Goal: Check status: Check status

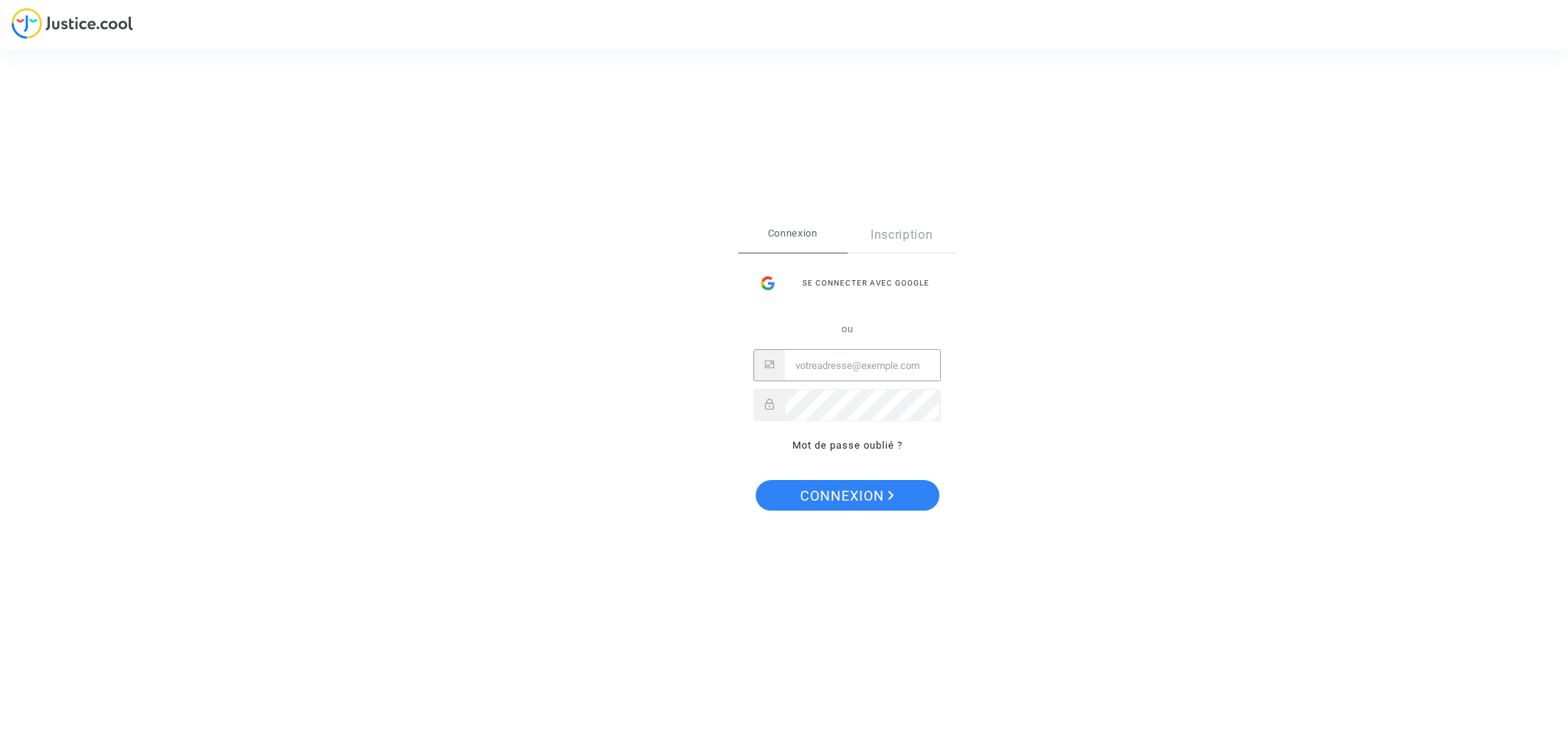
type input "s.delannoy974@gmail.com"
click at [838, 499] on span "Connexion" at bounding box center [848, 495] width 95 height 32
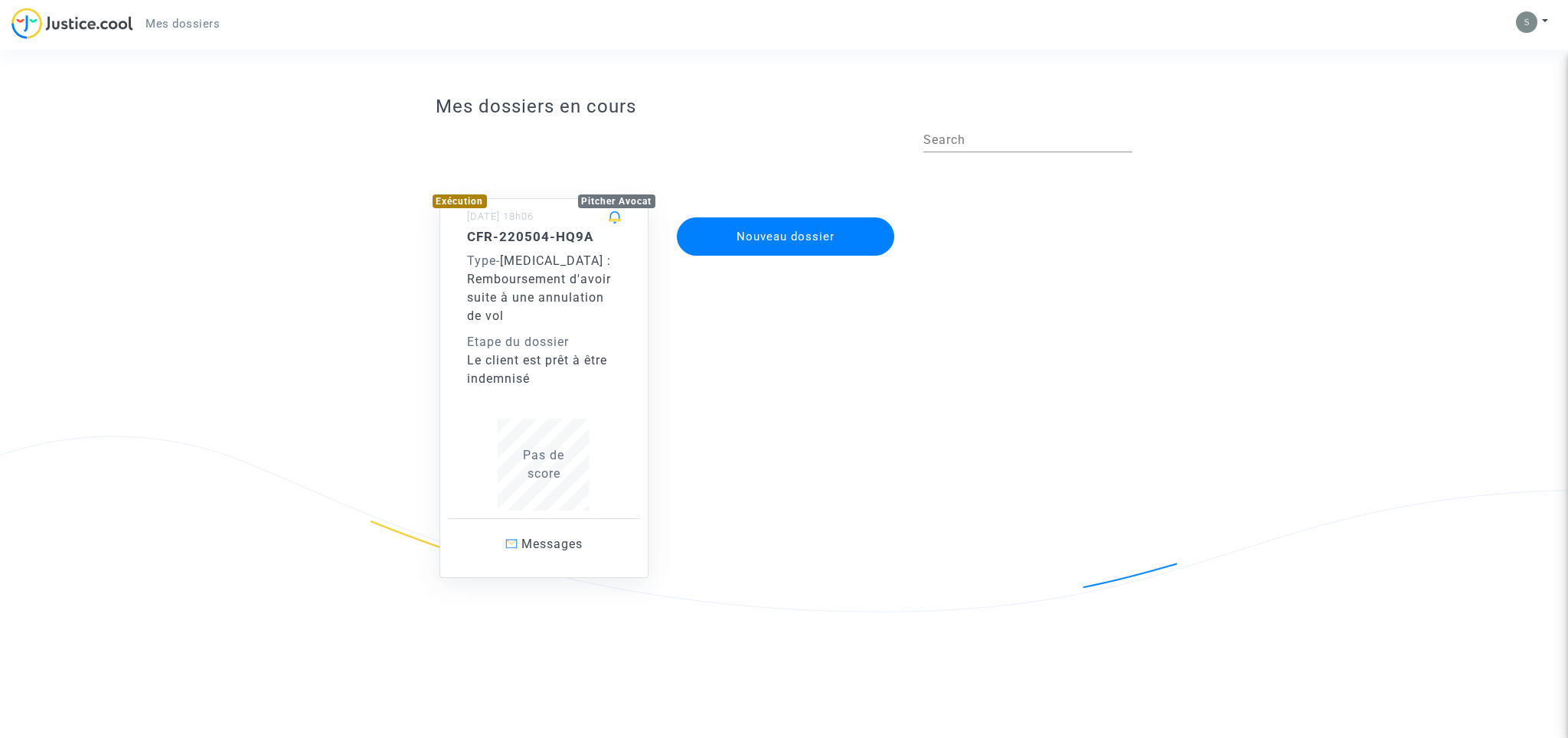
click at [586, 296] on span "Covid - 19 : Remboursement d'avoir suite à une annulation de vol" at bounding box center [539, 288] width 144 height 69
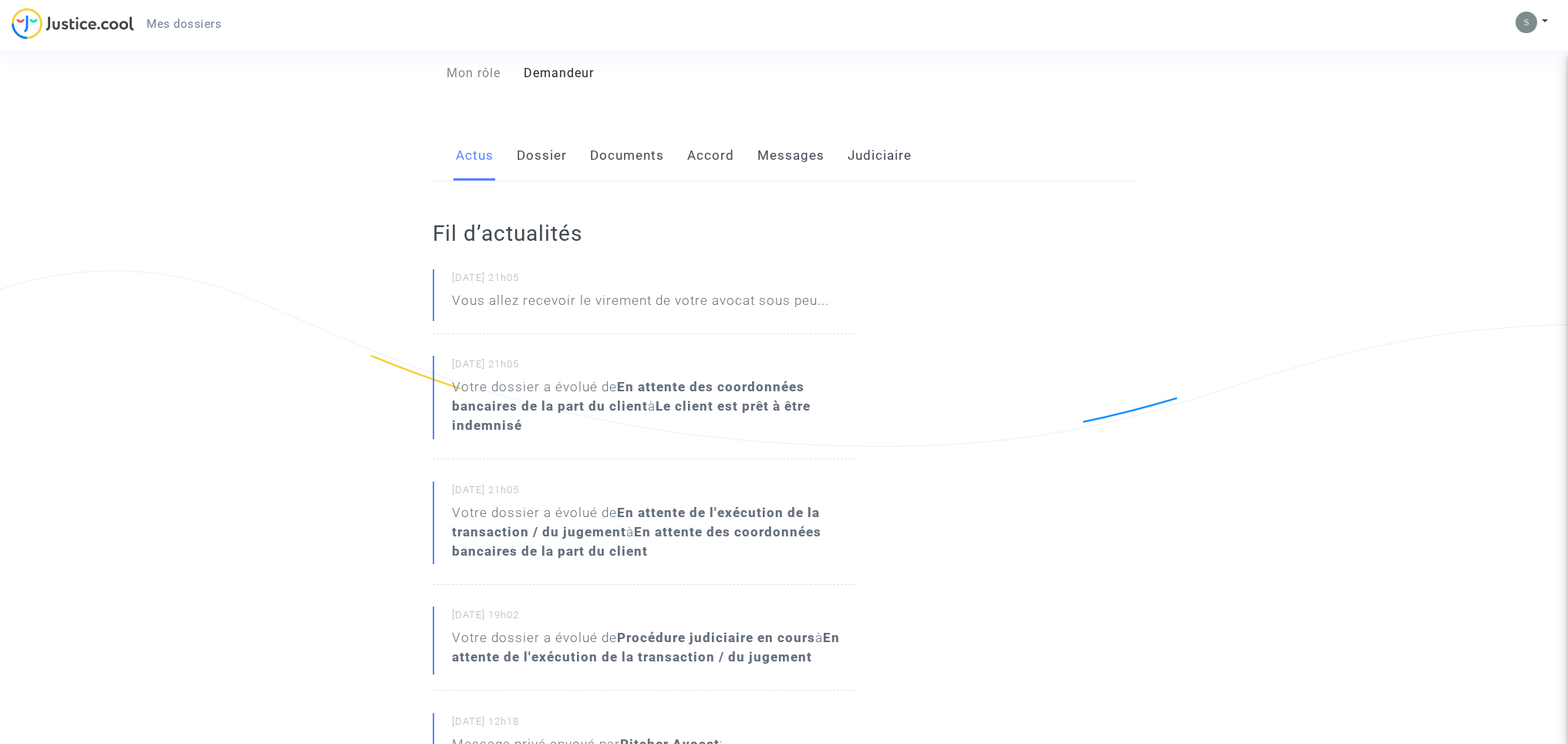
scroll to position [210, 0]
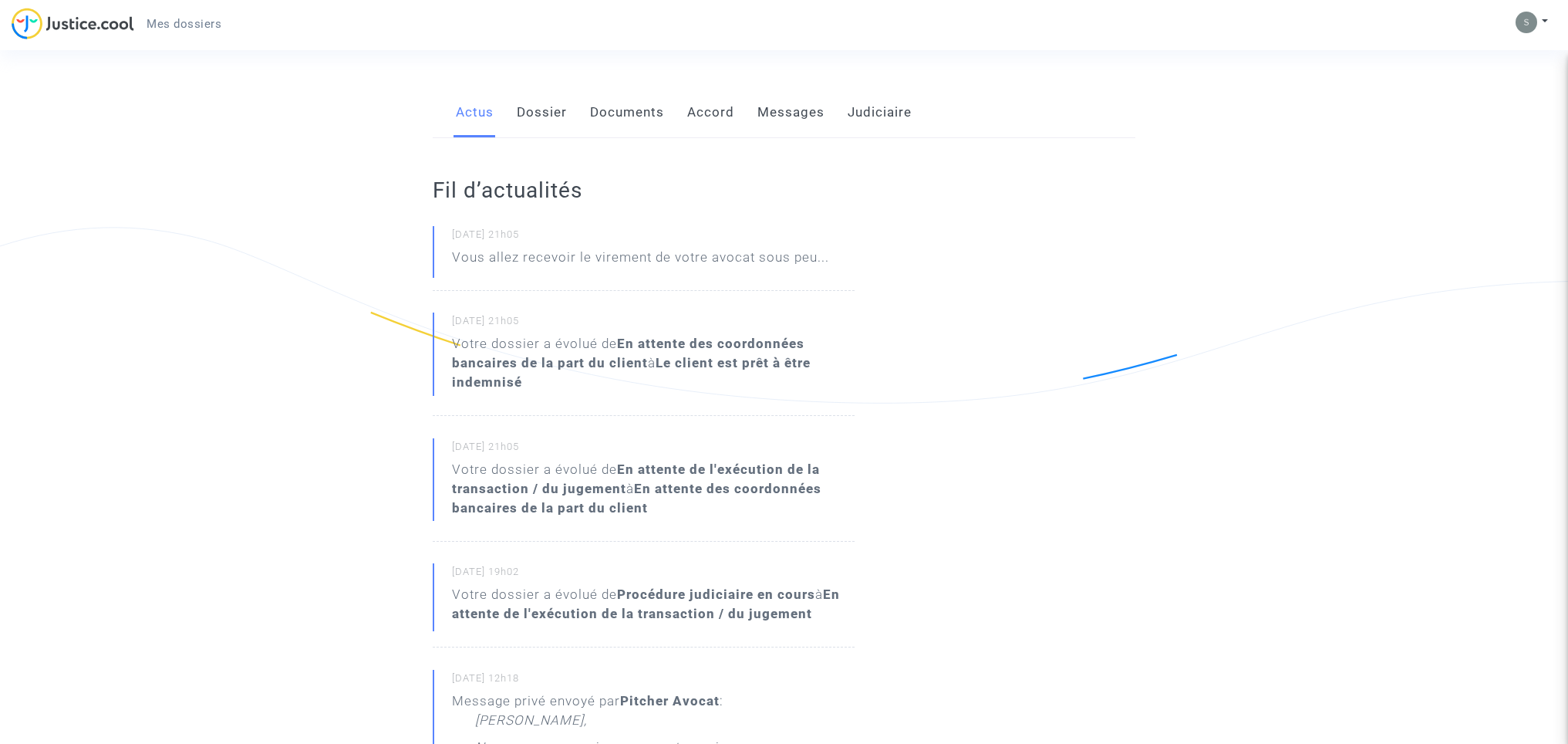
click at [625, 114] on link "Documents" at bounding box center [626, 113] width 74 height 51
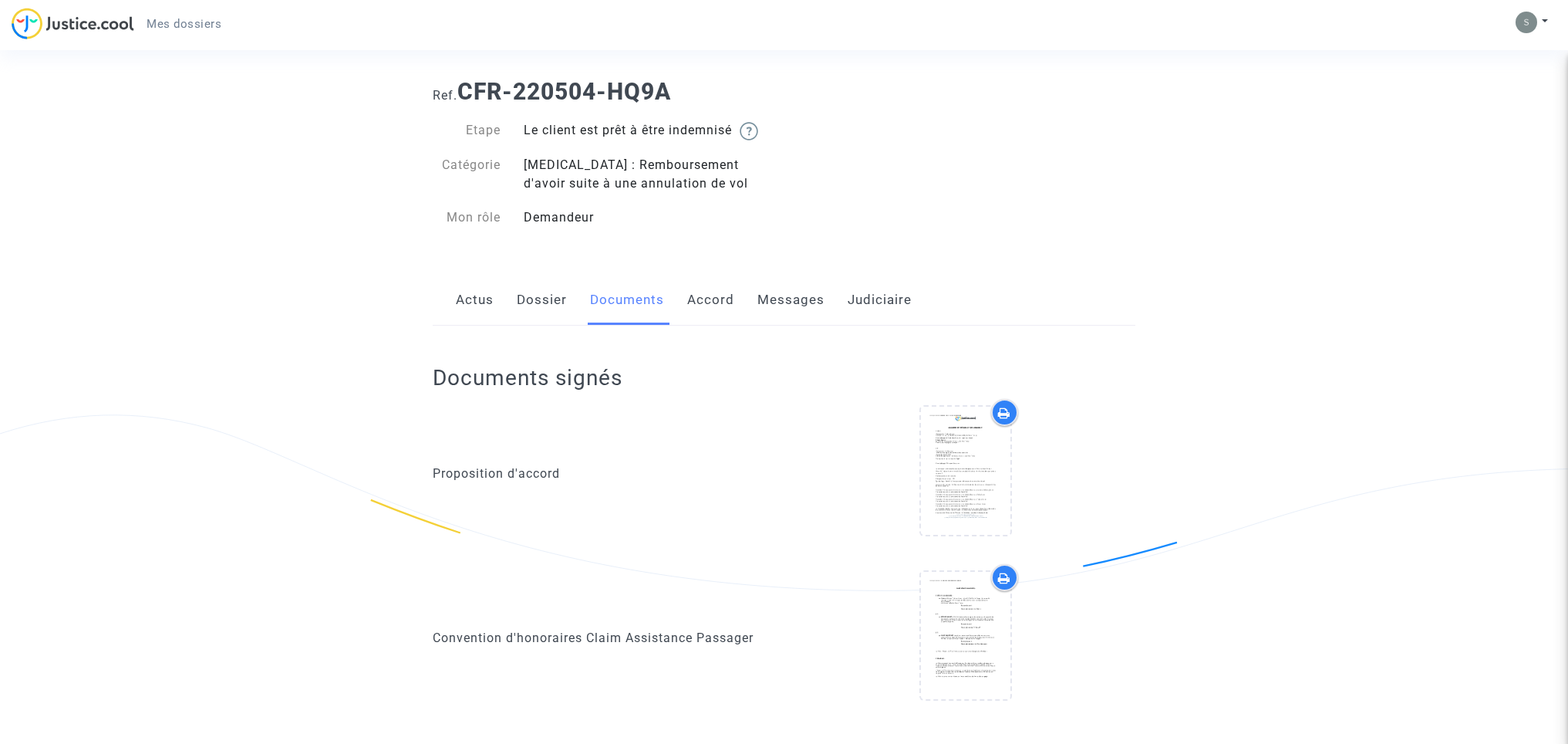
scroll to position [25, 0]
click at [687, 291] on link "Accord" at bounding box center [710, 297] width 47 height 51
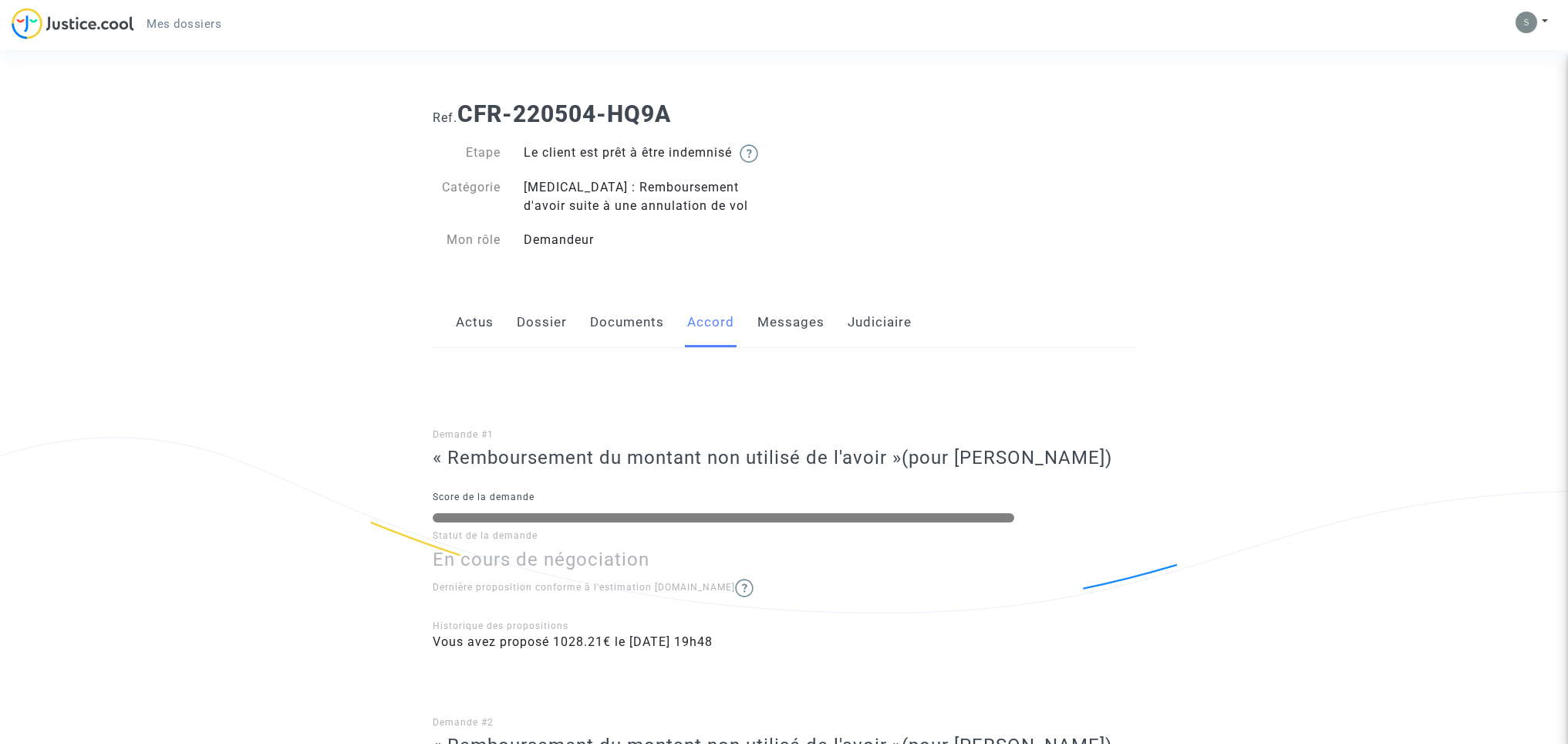
click at [470, 320] on link "Actus" at bounding box center [475, 322] width 38 height 51
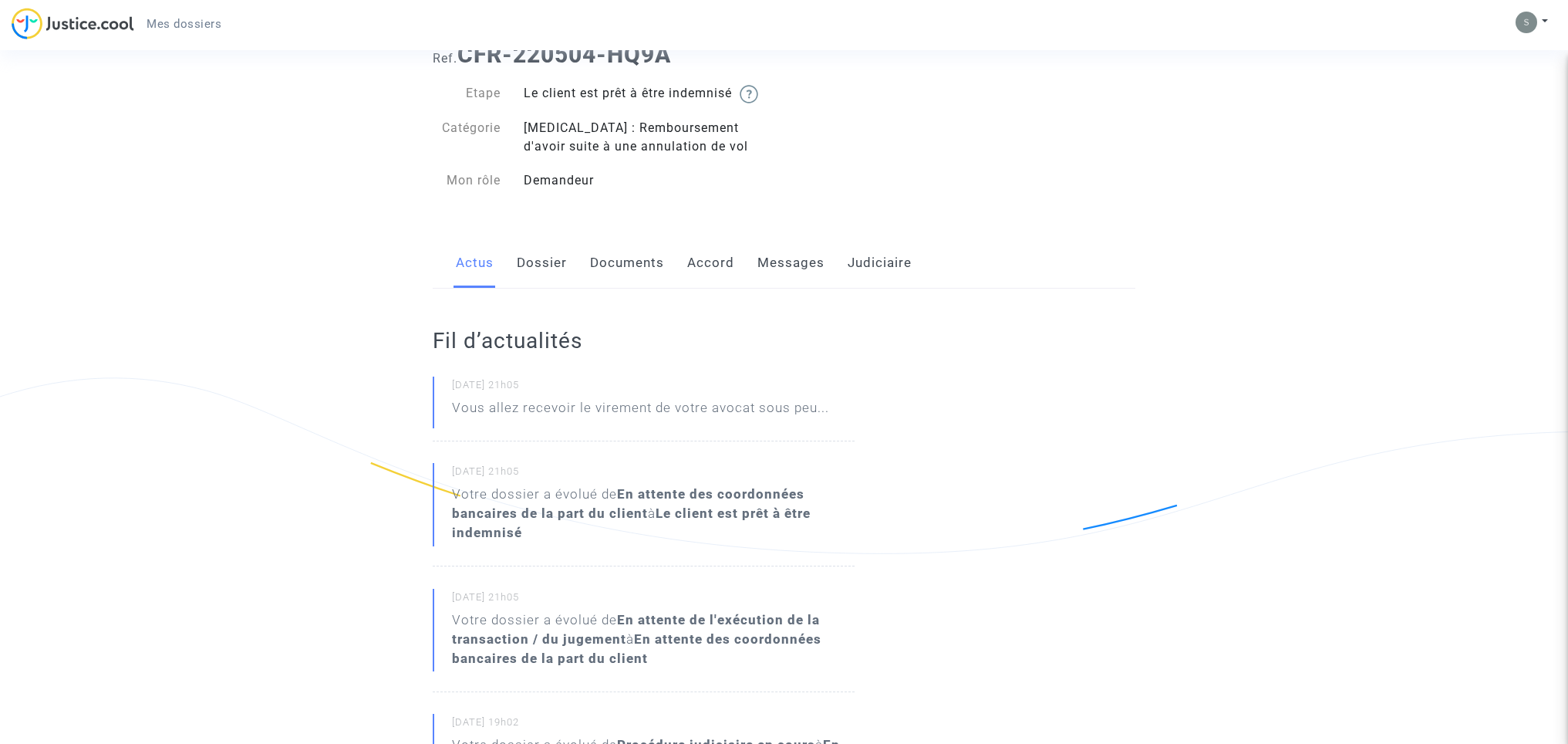
scroll to position [98, 0]
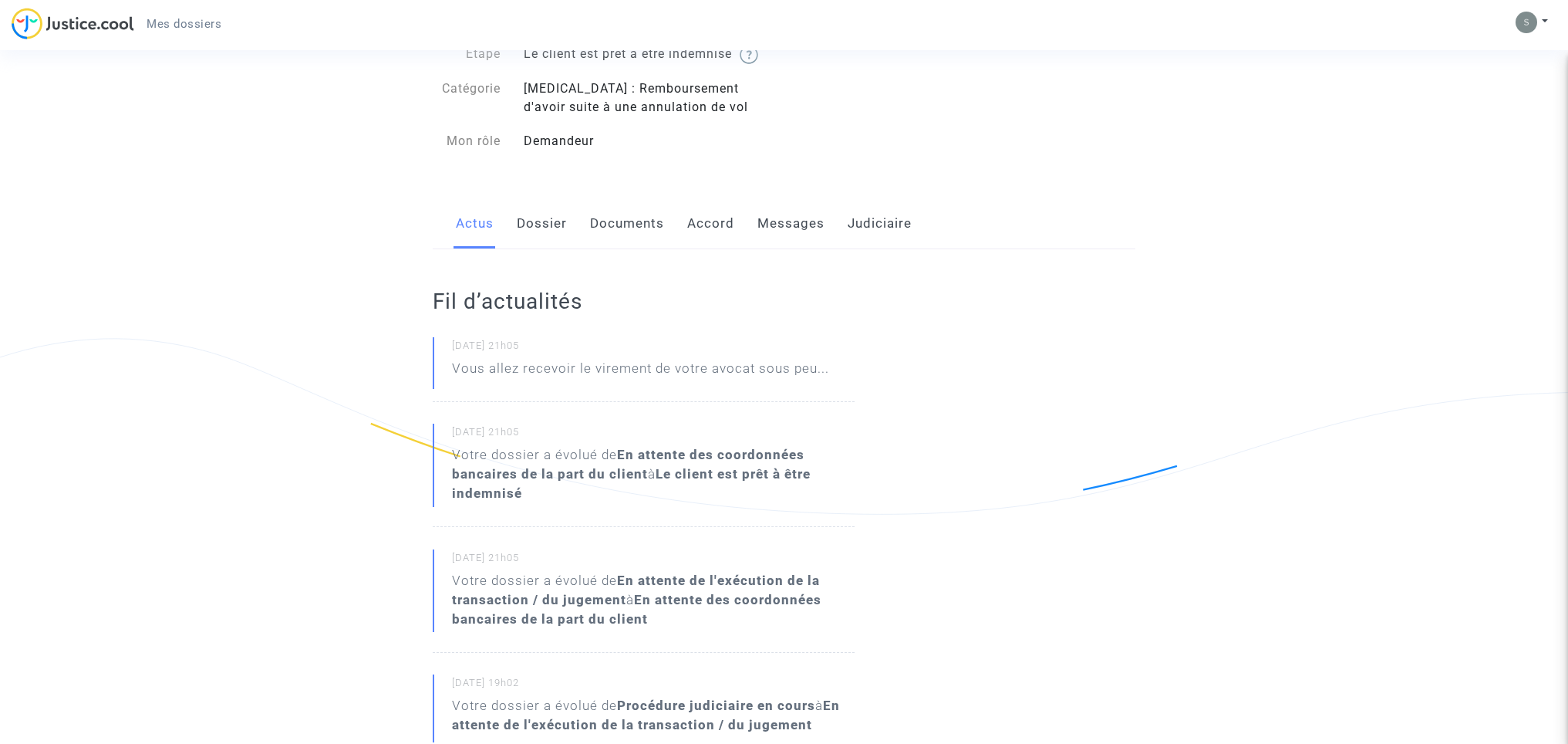
click at [798, 222] on link "Messages" at bounding box center [790, 224] width 67 height 51
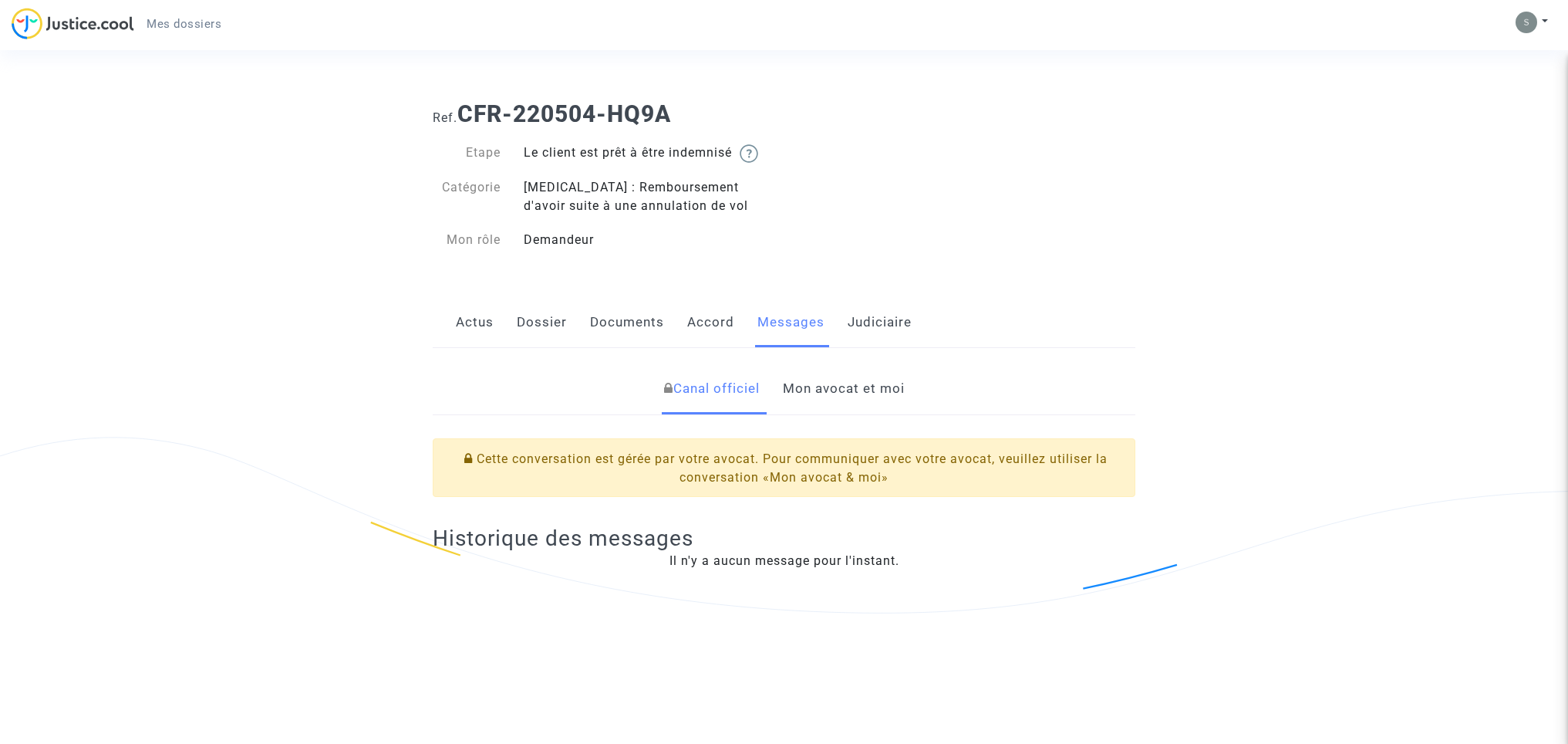
click at [865, 319] on link "Judiciaire" at bounding box center [879, 322] width 64 height 51
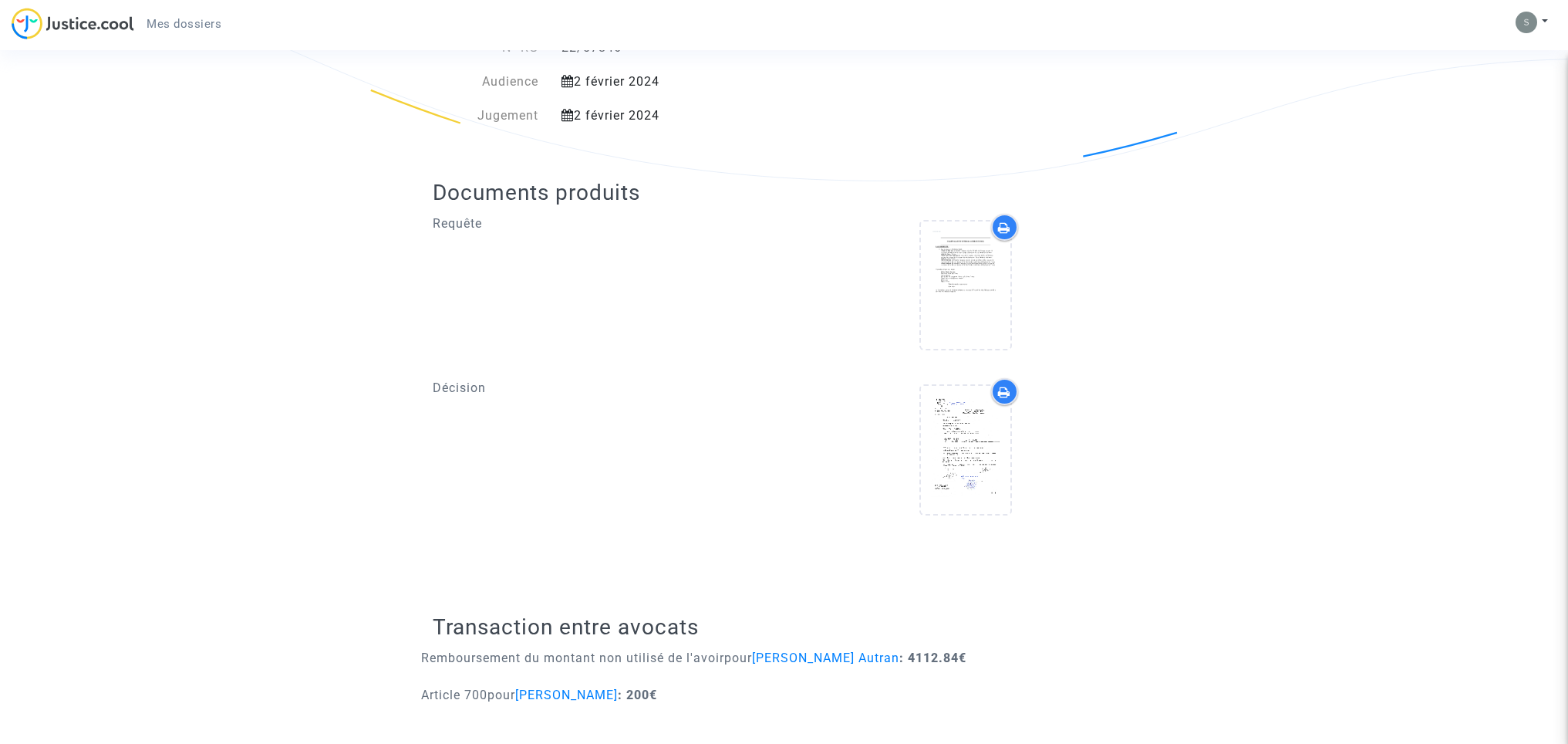
scroll to position [442, 0]
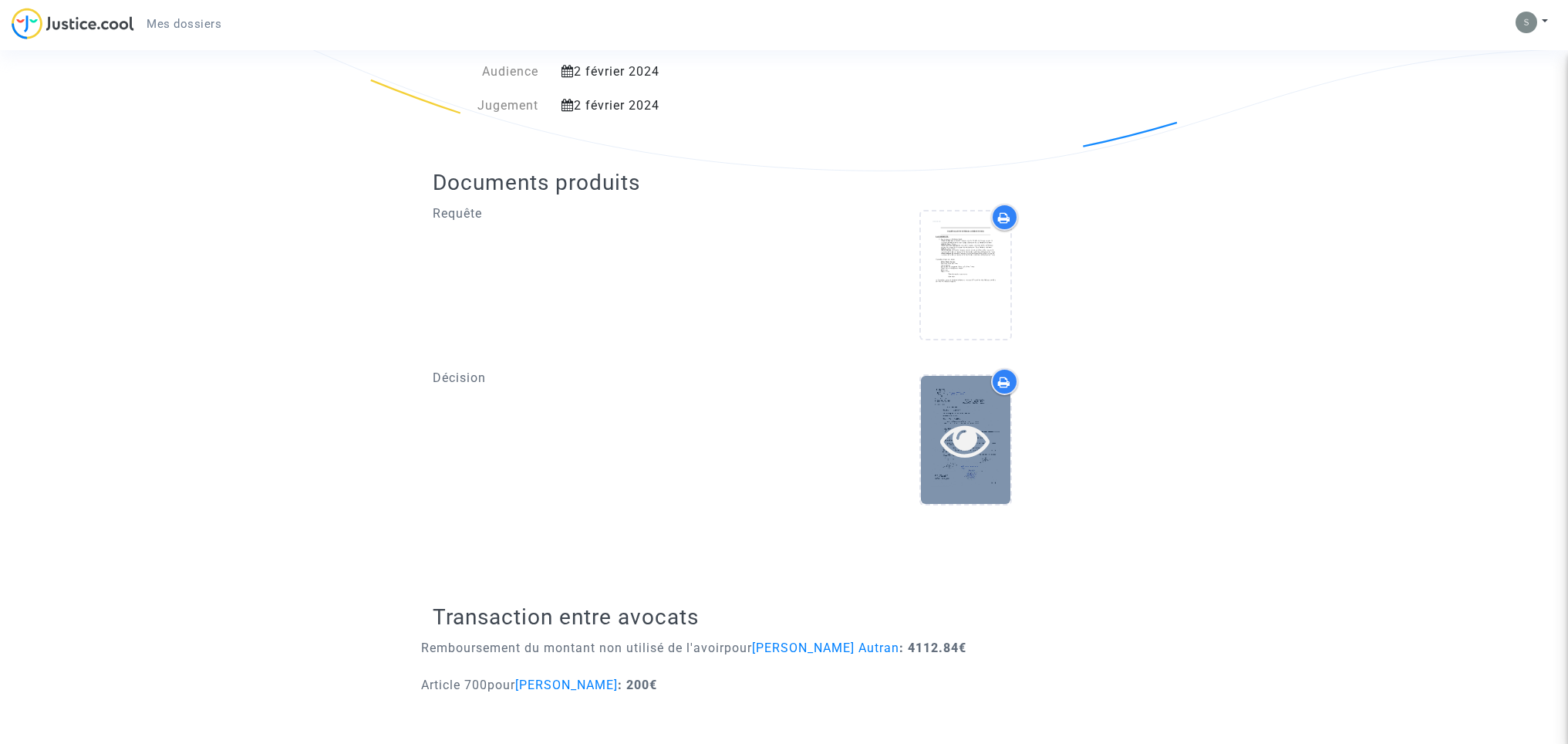
click at [966, 418] on icon at bounding box center [965, 440] width 50 height 49
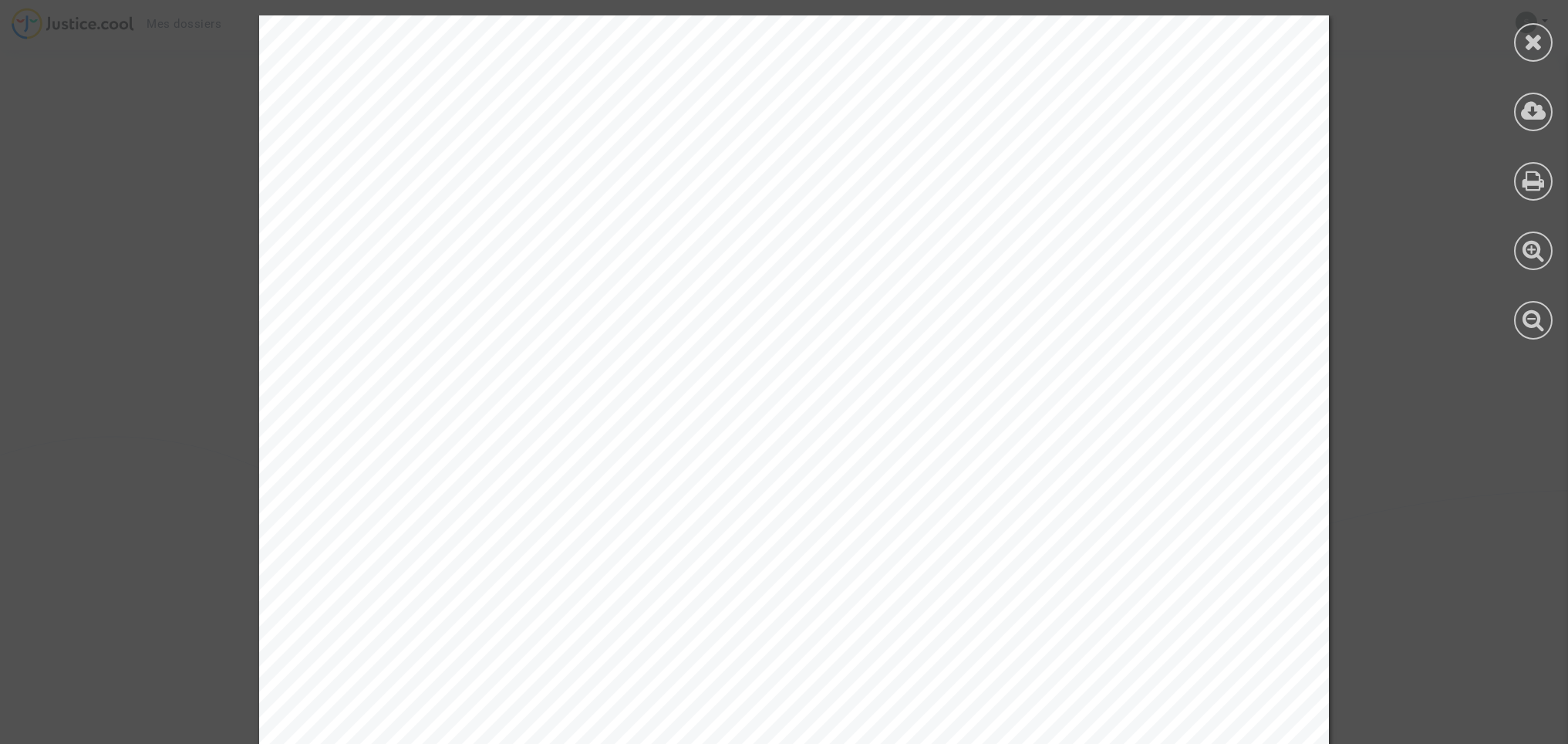
scroll to position [0, 0]
click at [1544, 46] on div at bounding box center [1533, 42] width 39 height 39
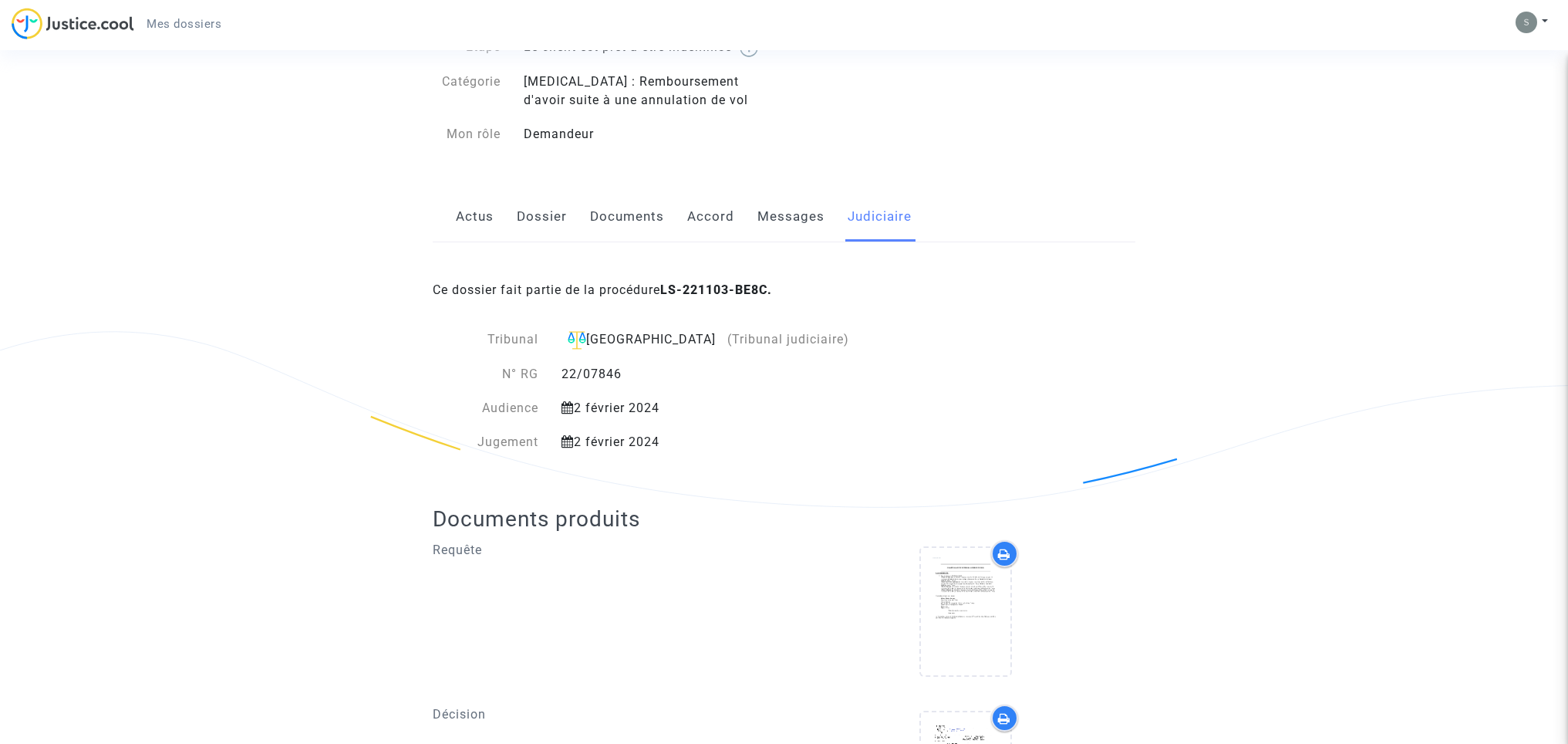
scroll to position [376, 0]
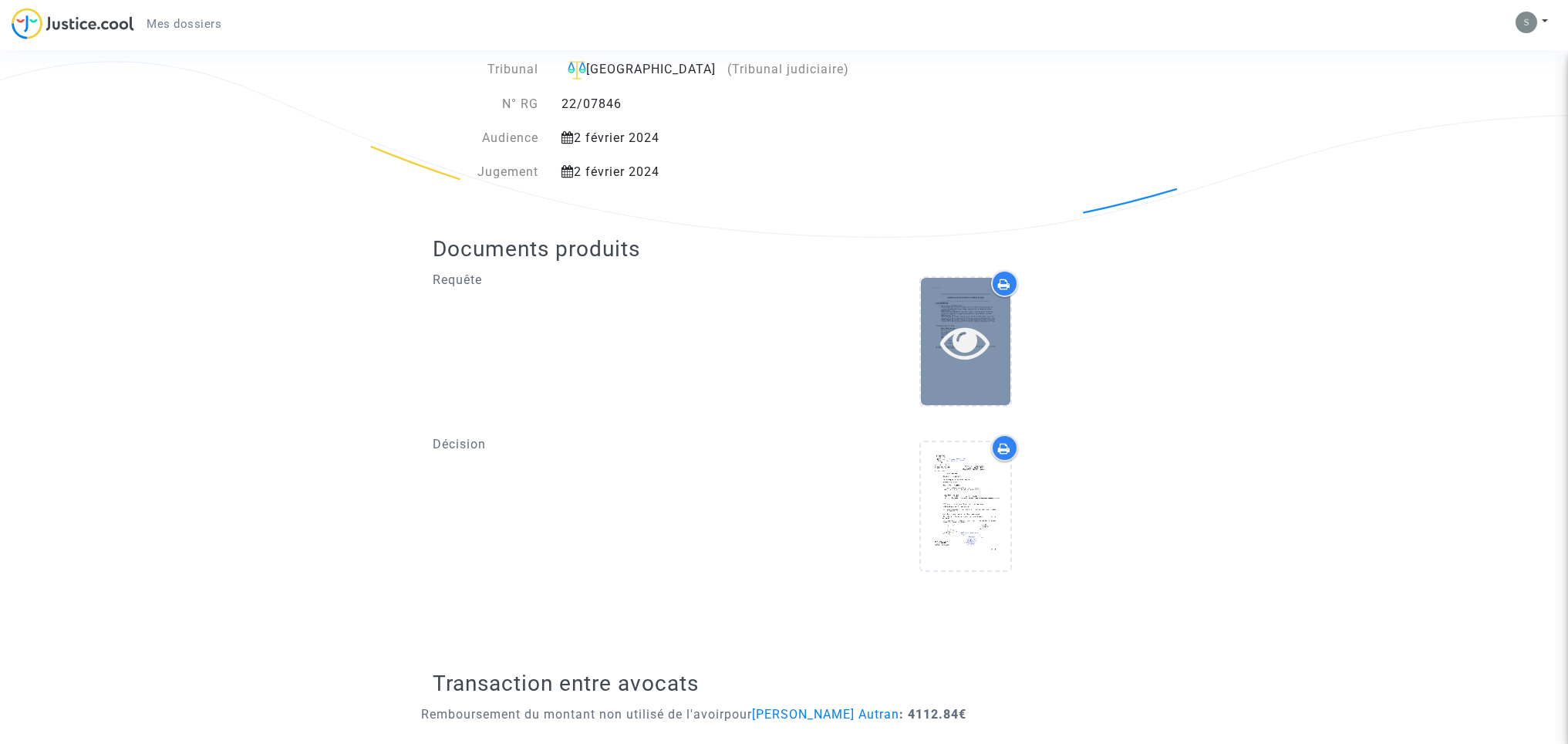
click at [969, 311] on div at bounding box center [965, 341] width 90 height 127
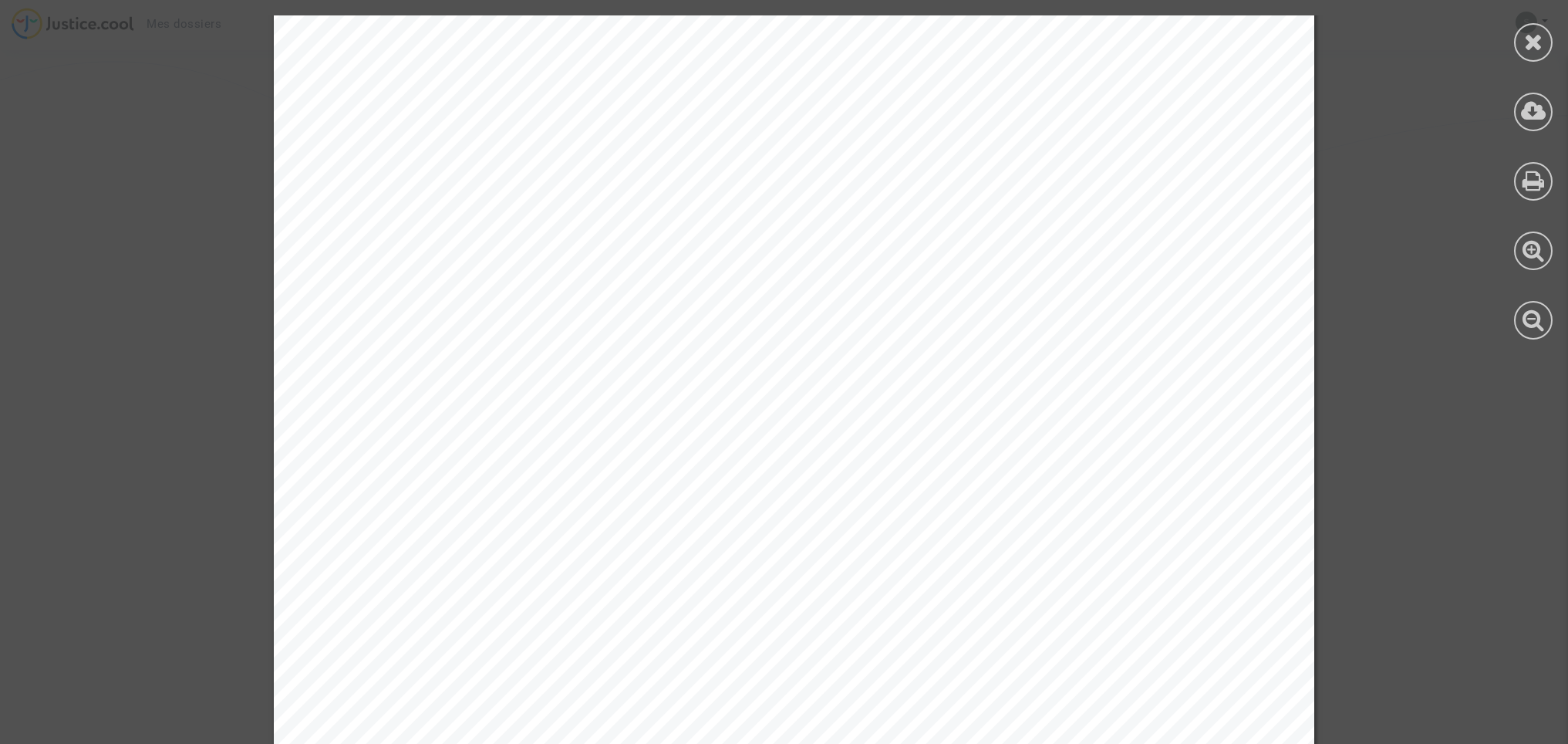
scroll to position [11132, 0]
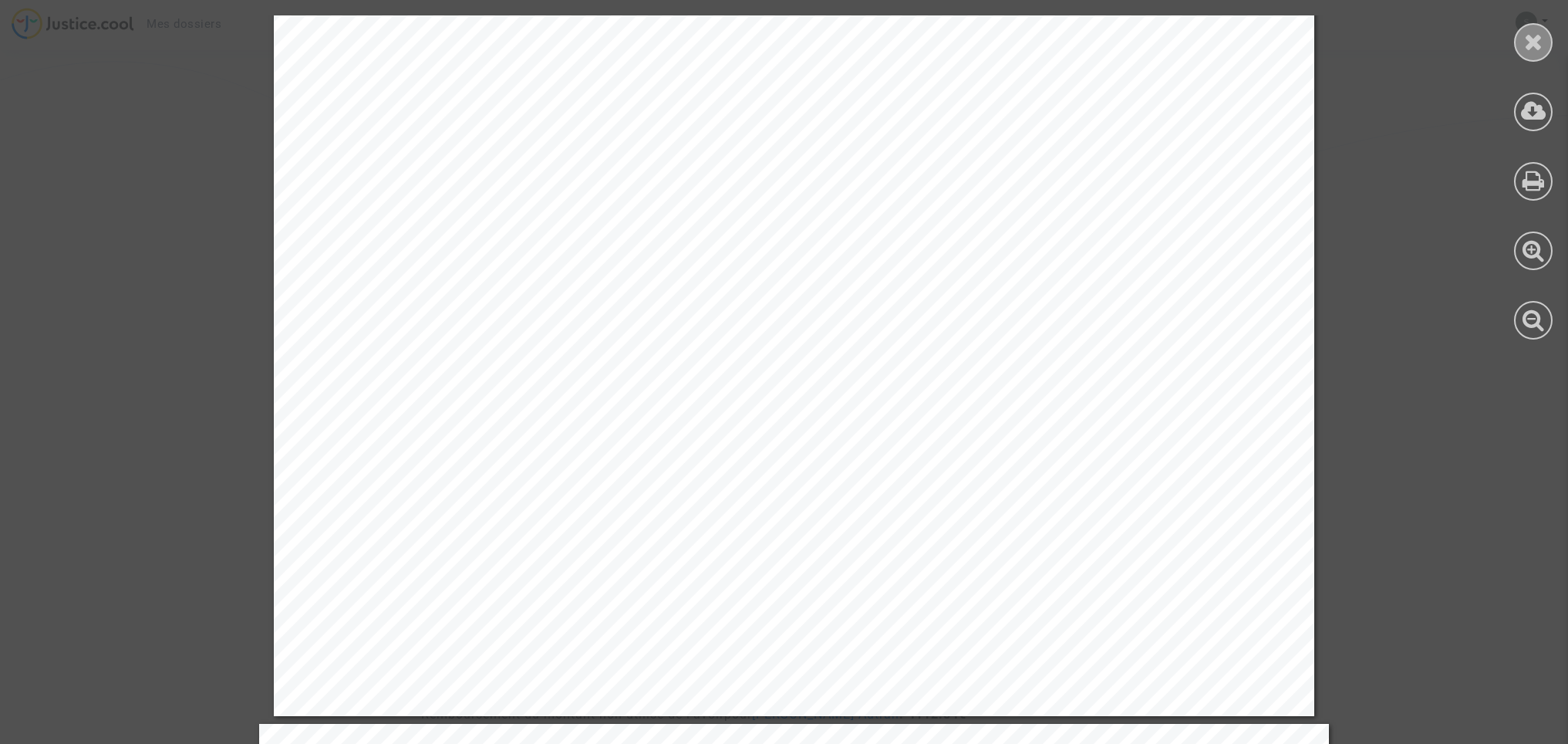
click at [1535, 45] on icon at bounding box center [1533, 41] width 19 height 23
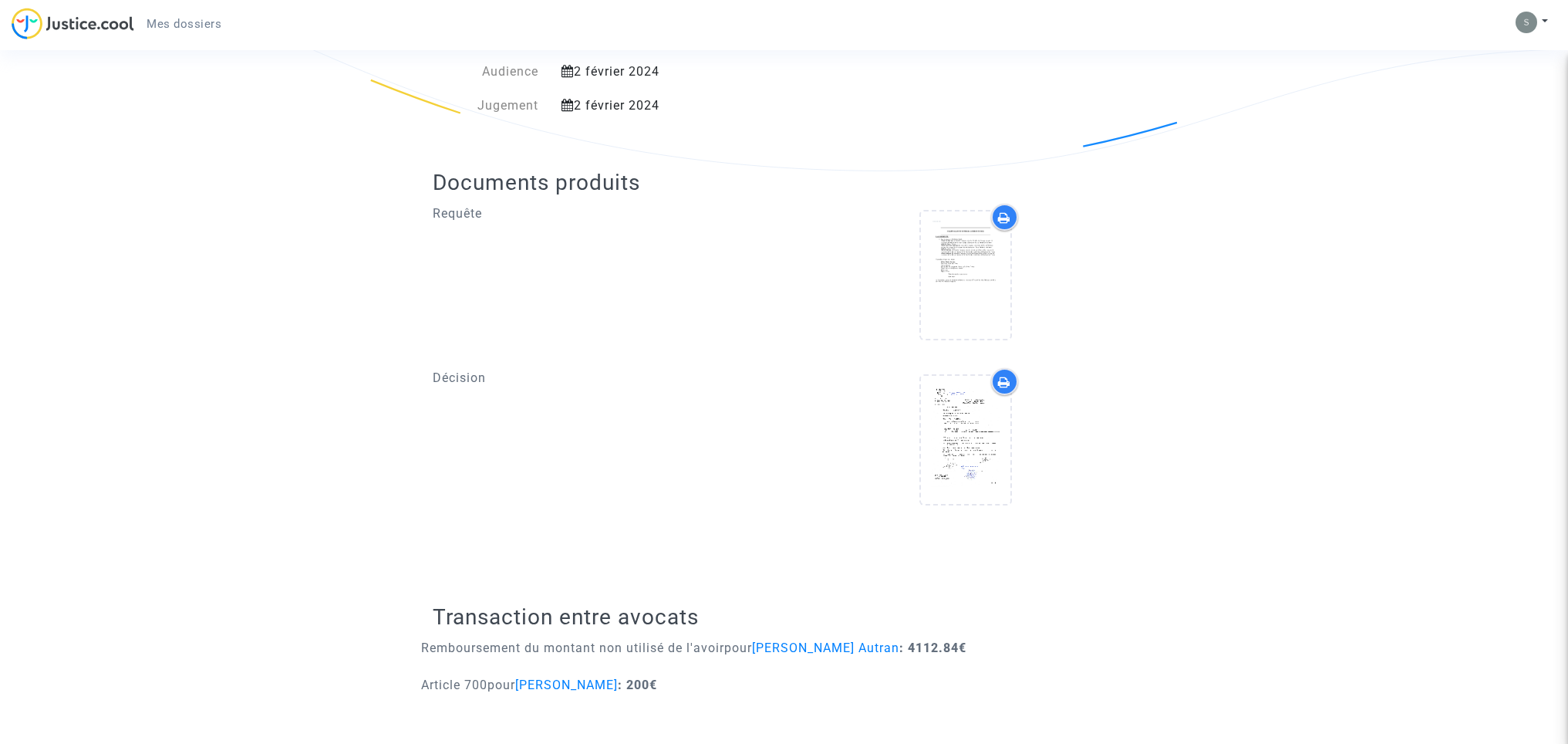
scroll to position [0, 0]
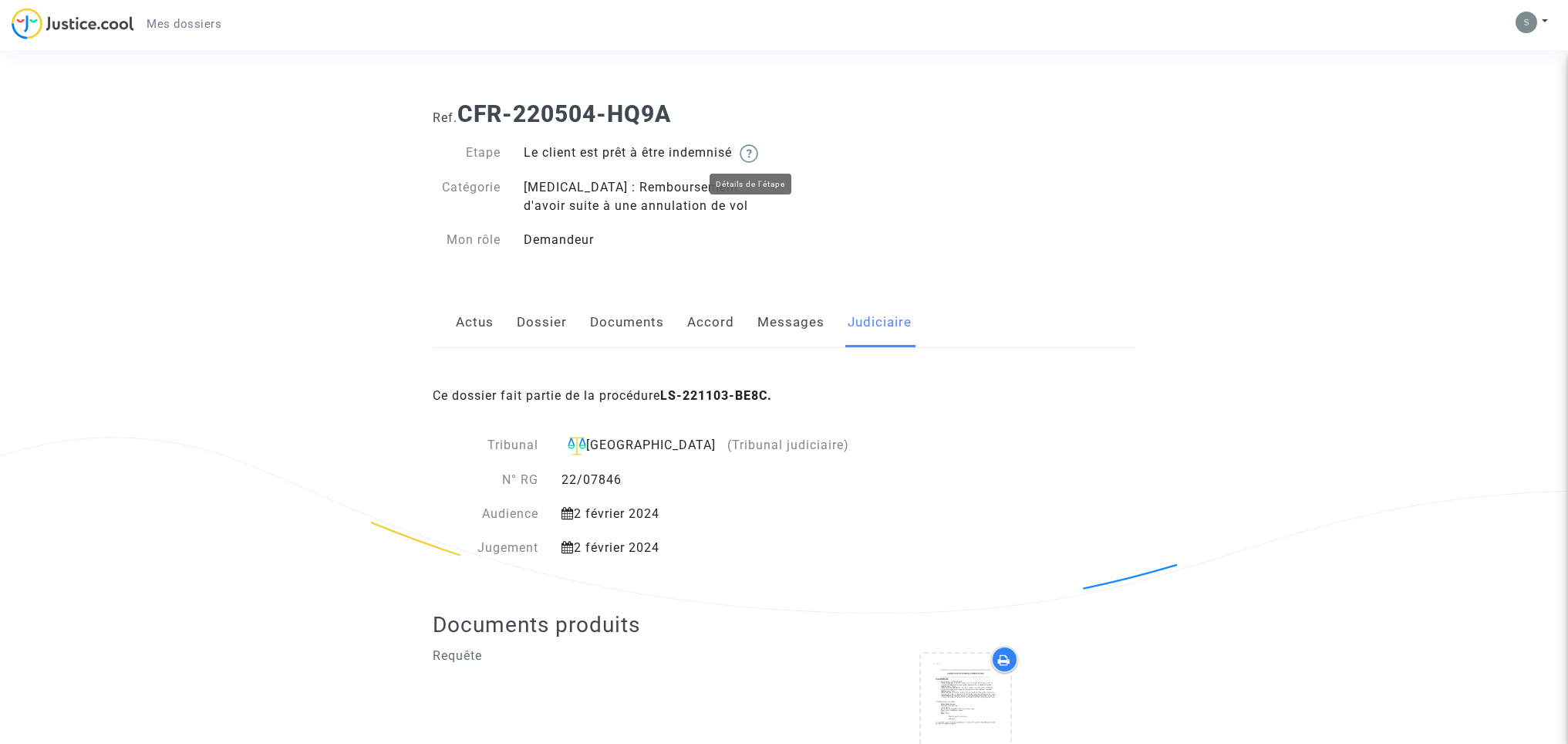
click at [758, 151] on img at bounding box center [748, 153] width 18 height 18
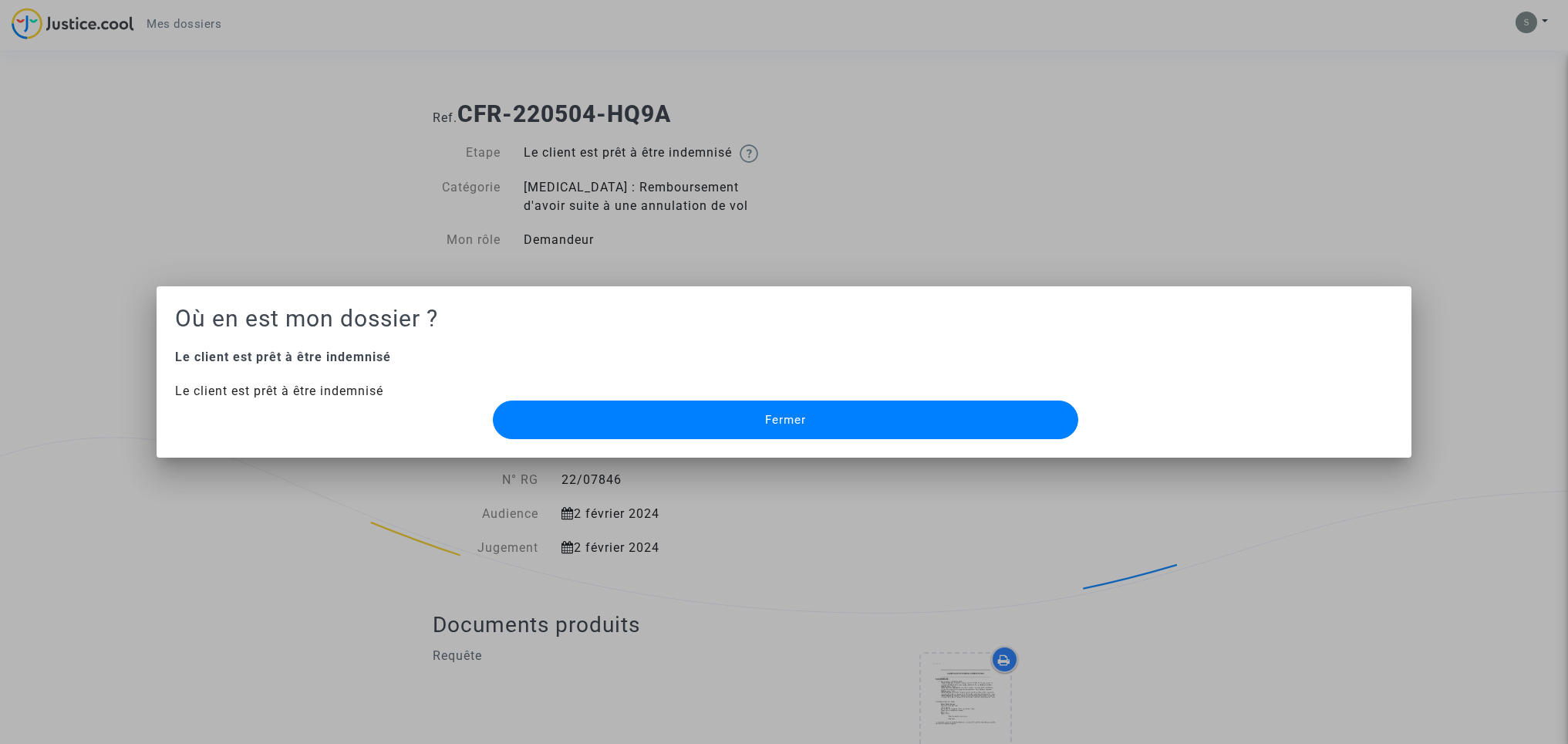
click at [806, 418] on span "Fermer" at bounding box center [786, 419] width 41 height 13
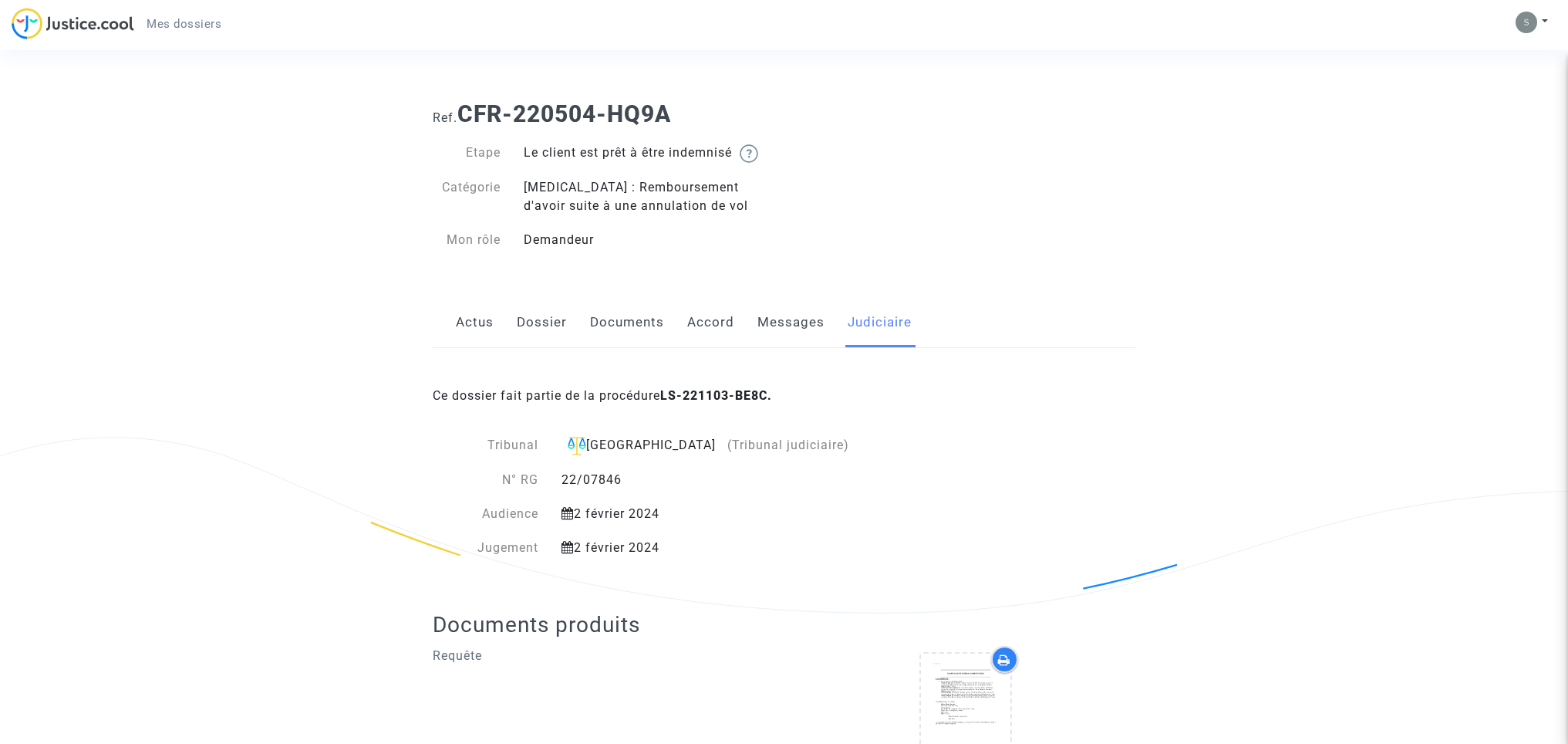
click at [544, 318] on link "Dossier" at bounding box center [541, 322] width 50 height 51
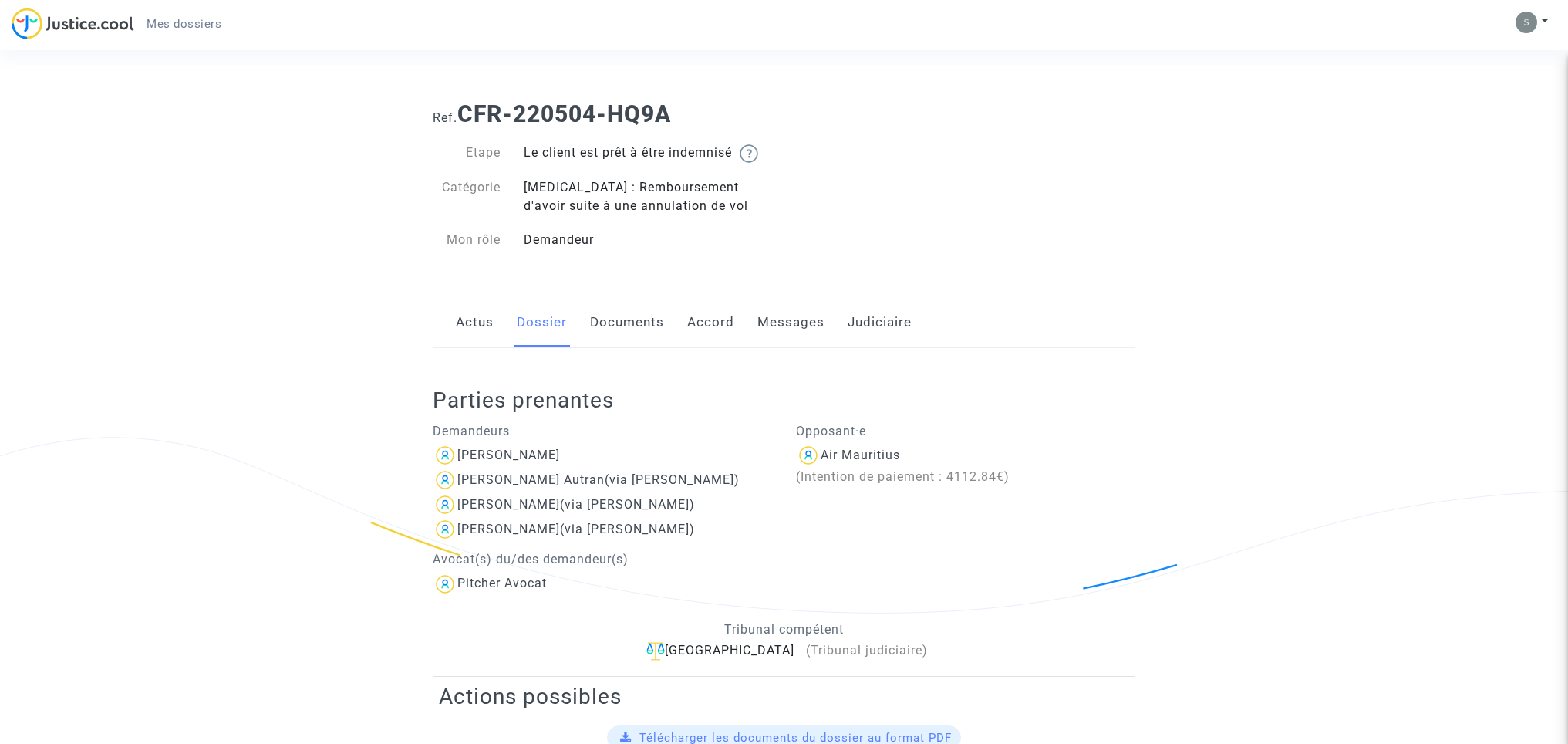
click at [625, 319] on link "Documents" at bounding box center [626, 322] width 74 height 51
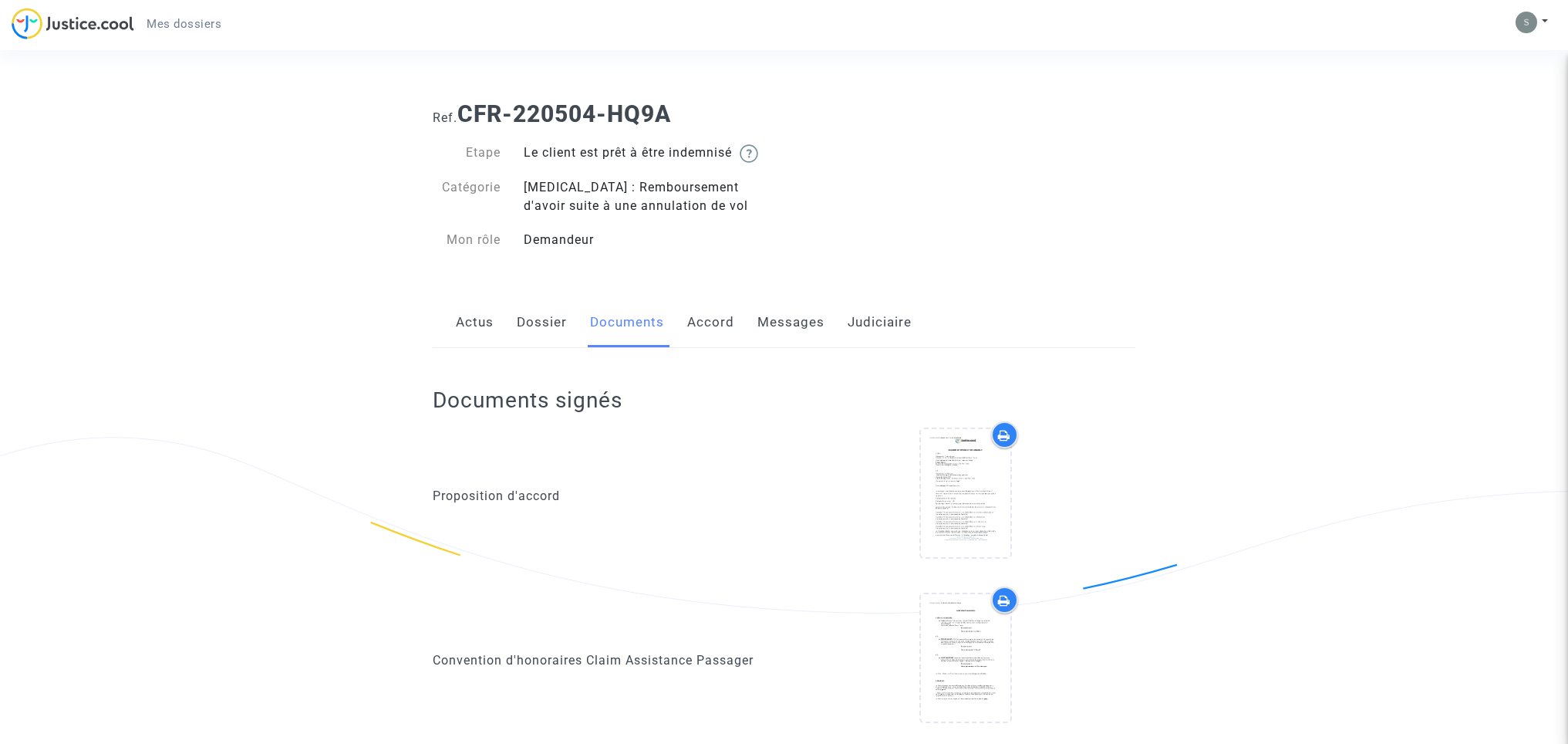
click at [483, 318] on link "Actus" at bounding box center [475, 322] width 38 height 51
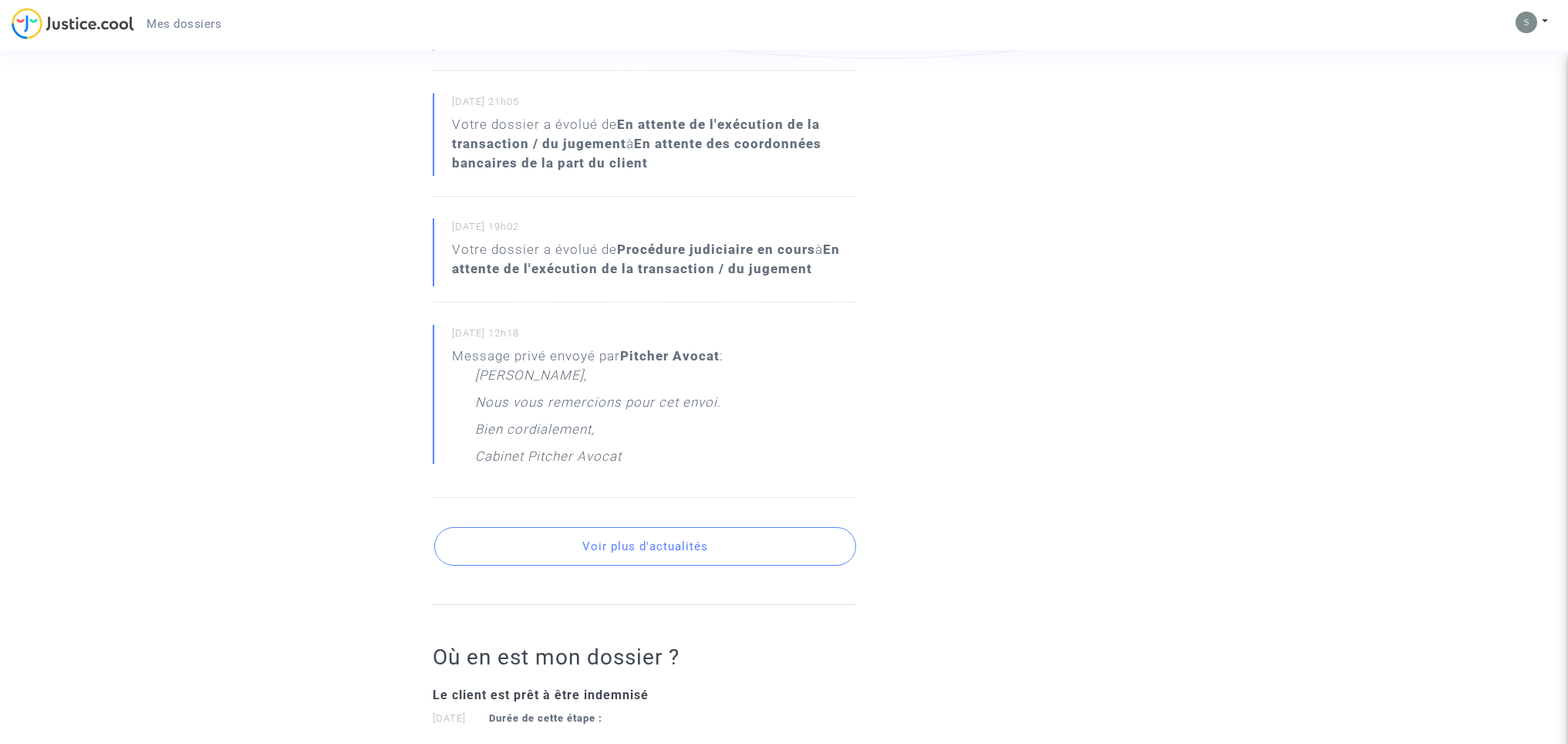
scroll to position [295, 0]
